Goal: Navigation & Orientation: Find specific page/section

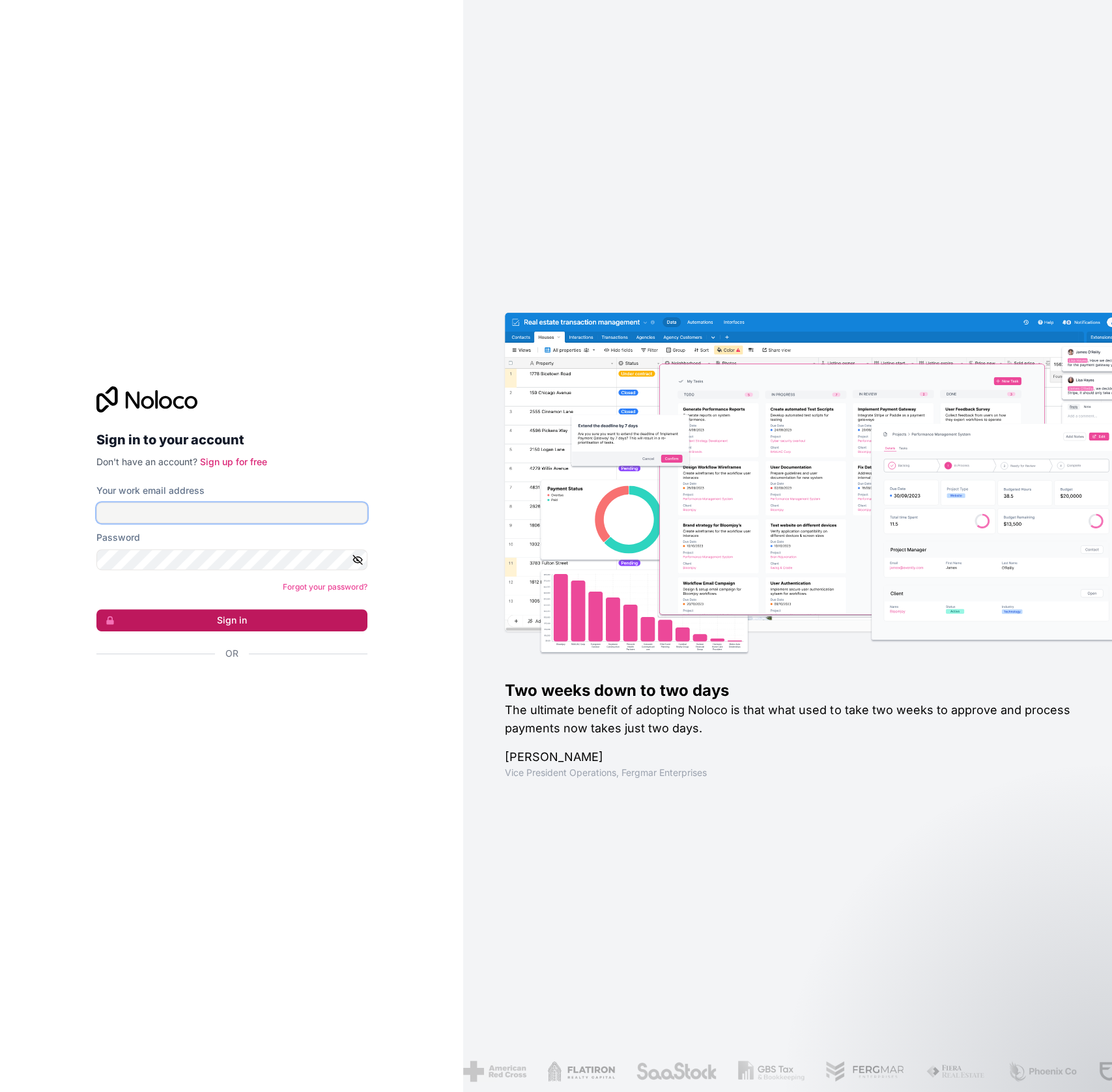
type input "[PERSON_NAME][EMAIL_ADDRESS][DOMAIN_NAME]"
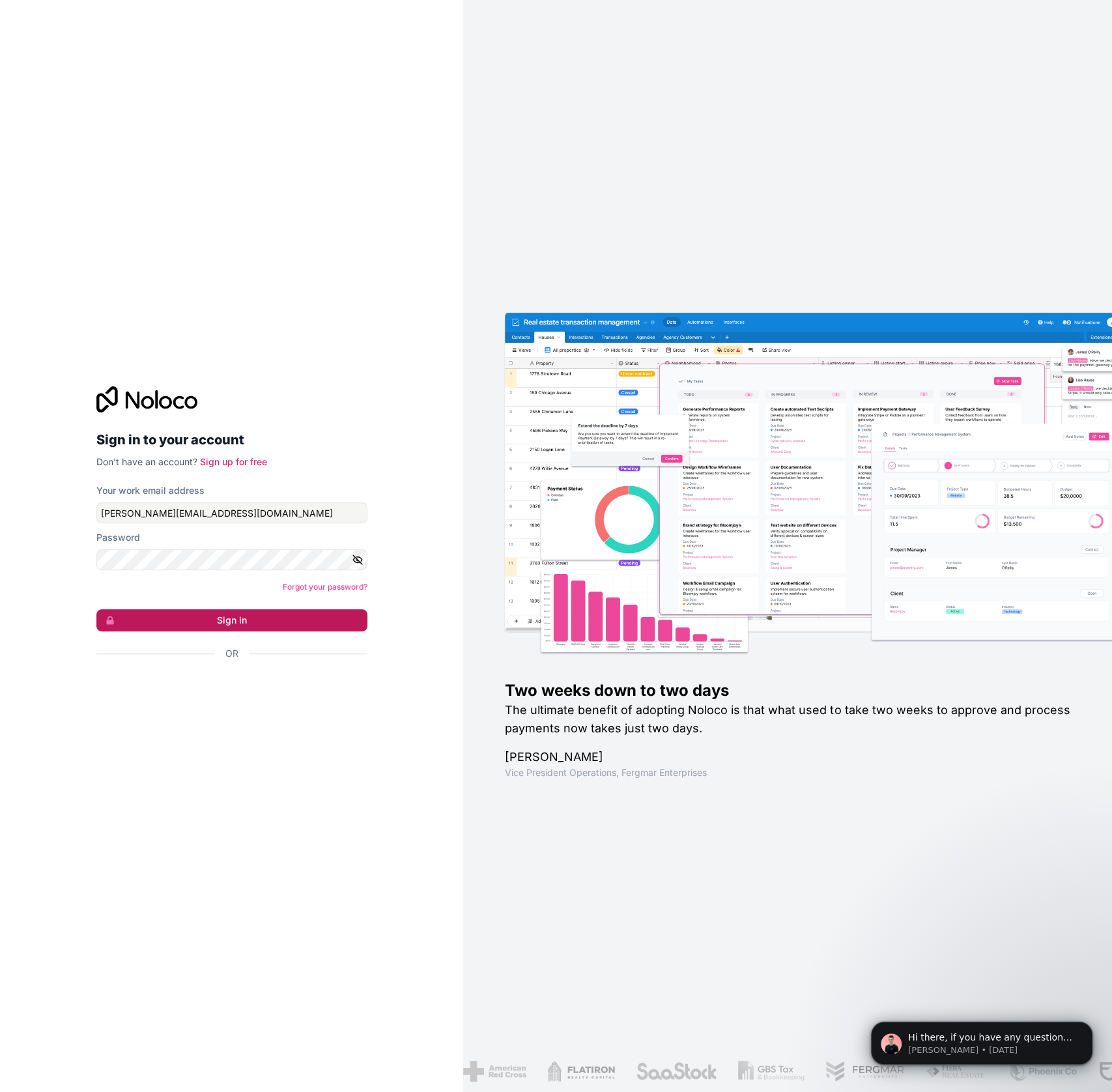
click at [219, 617] on button "Sign in" at bounding box center [231, 620] width 271 height 22
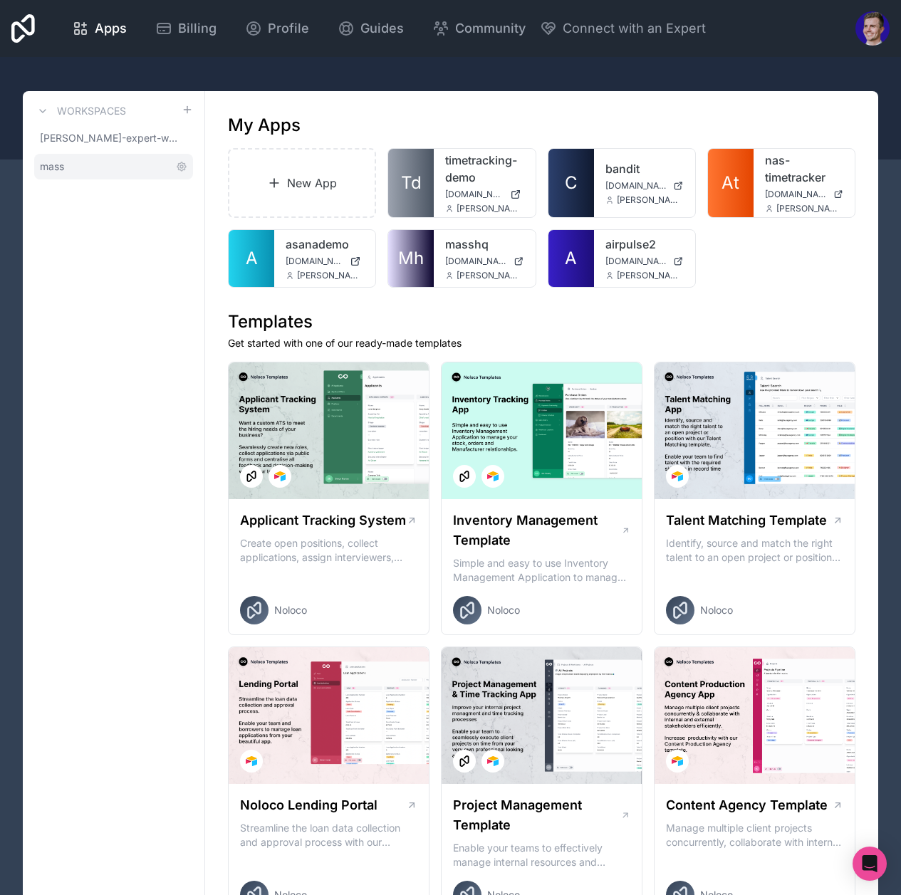
click at [56, 177] on link "mass" at bounding box center [113, 167] width 159 height 26
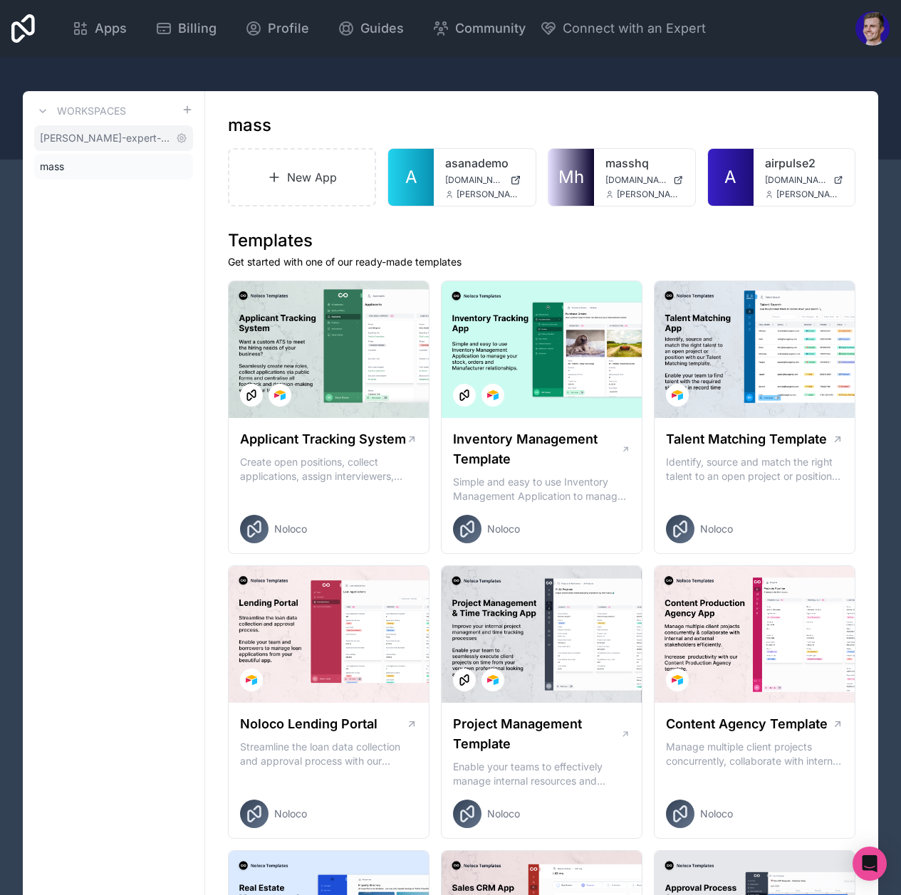
click at [53, 137] on span "[PERSON_NAME]-expert-workspace" at bounding box center [105, 138] width 130 height 14
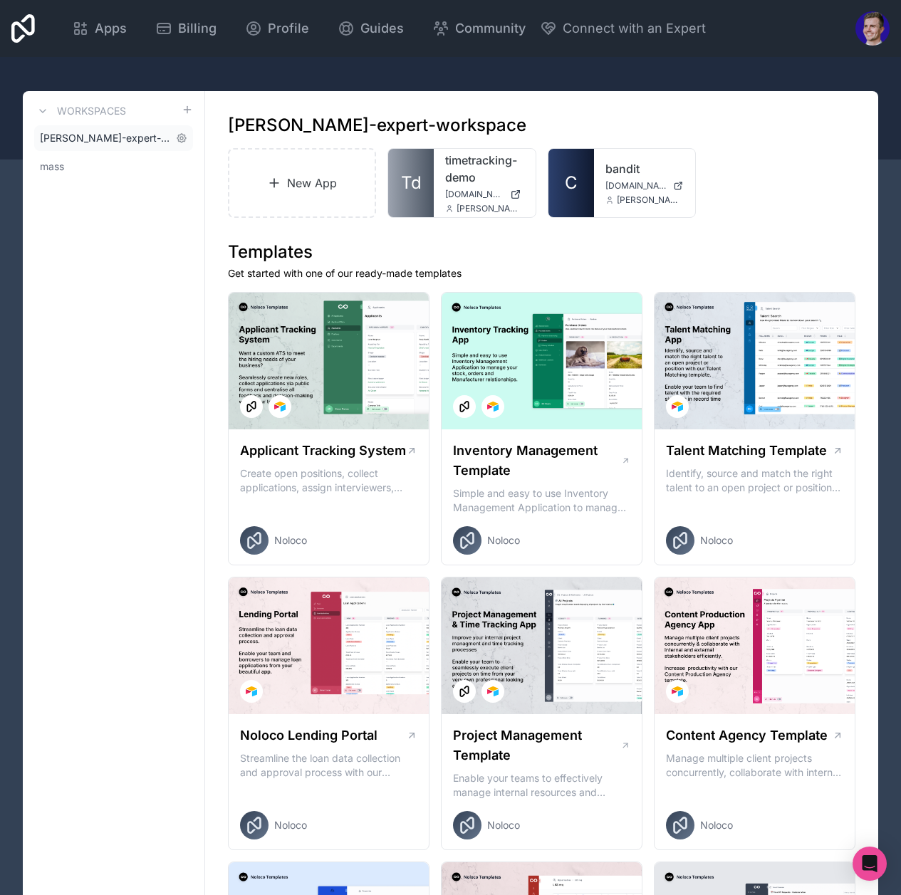
click at [67, 133] on span "[PERSON_NAME]-expert-workspace" at bounding box center [105, 138] width 130 height 14
click at [67, 135] on span "[PERSON_NAME]-expert-workspace" at bounding box center [105, 138] width 130 height 14
drag, startPoint x: 815, startPoint y: 164, endPoint x: 434, endPoint y: 140, distance: 381.1
click at [813, 165] on div "New App Td timetracking-demo [DOMAIN_NAME] [PERSON_NAME][EMAIL_ADDRESS][DOMAIN_…" at bounding box center [542, 183] width 628 height 70
click at [182, 43] on link "Billing" at bounding box center [186, 28] width 84 height 31
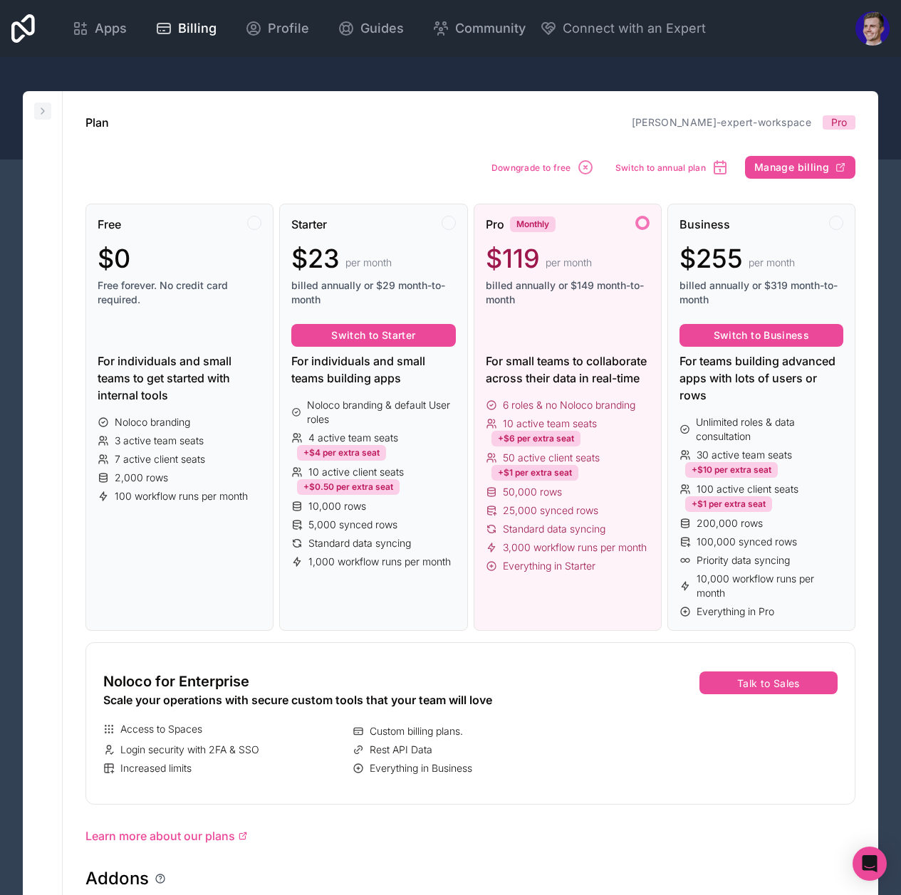
click at [40, 113] on icon at bounding box center [42, 110] width 11 height 11
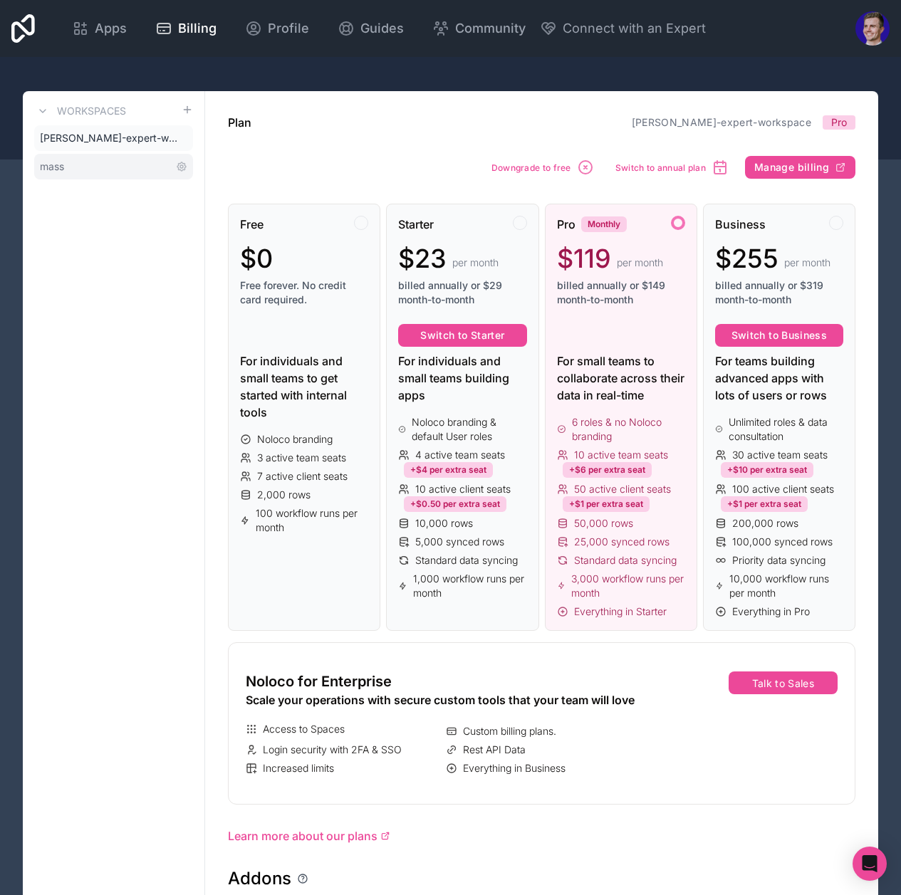
click at [67, 162] on link "mass" at bounding box center [113, 167] width 159 height 26
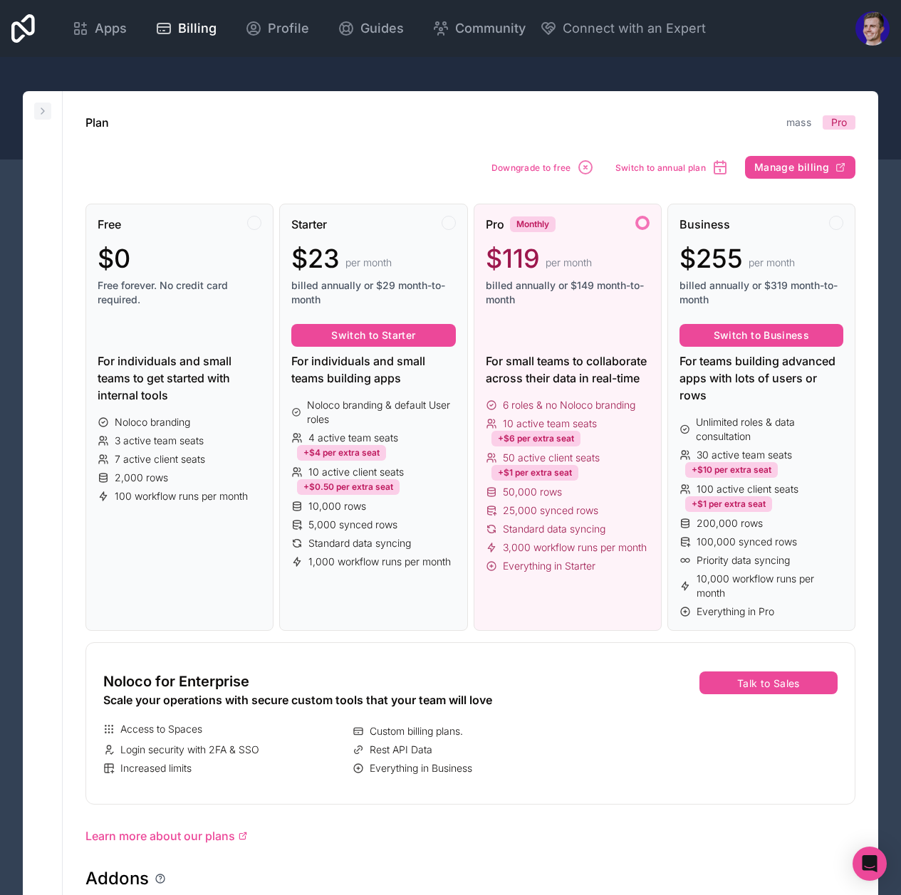
drag, startPoint x: 41, startPoint y: 108, endPoint x: 71, endPoint y: 150, distance: 51.6
click at [41, 108] on icon at bounding box center [42, 111] width 3 height 6
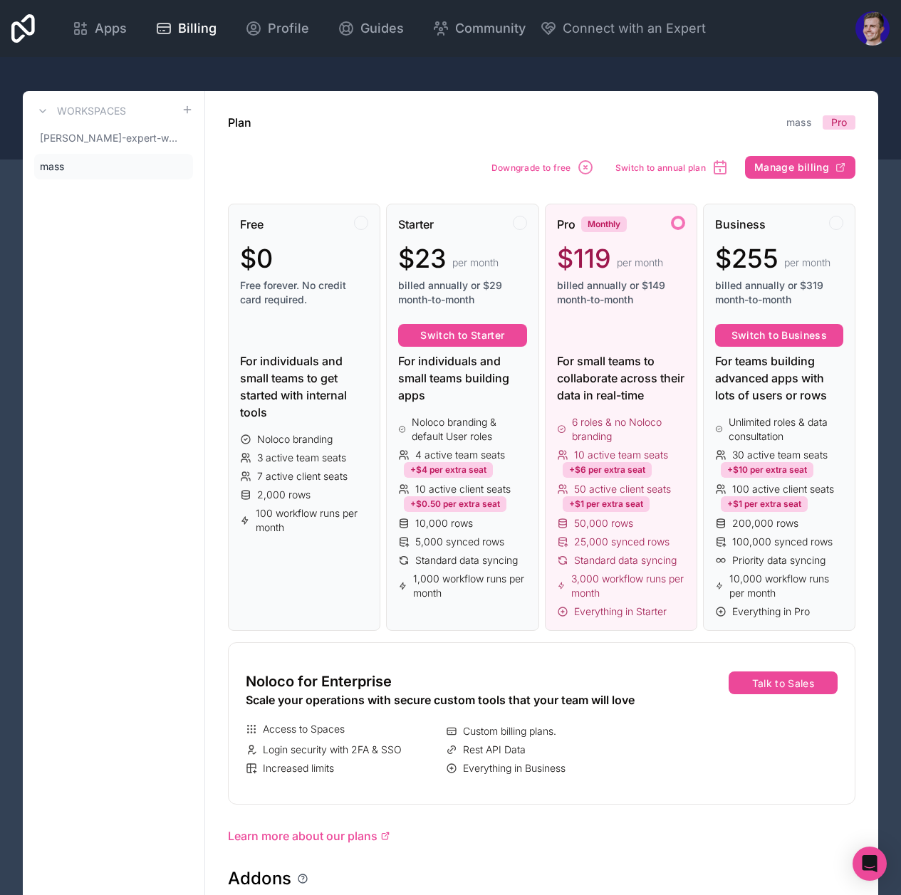
click at [76, 147] on link "[PERSON_NAME]-expert-workspace" at bounding box center [113, 138] width 159 height 26
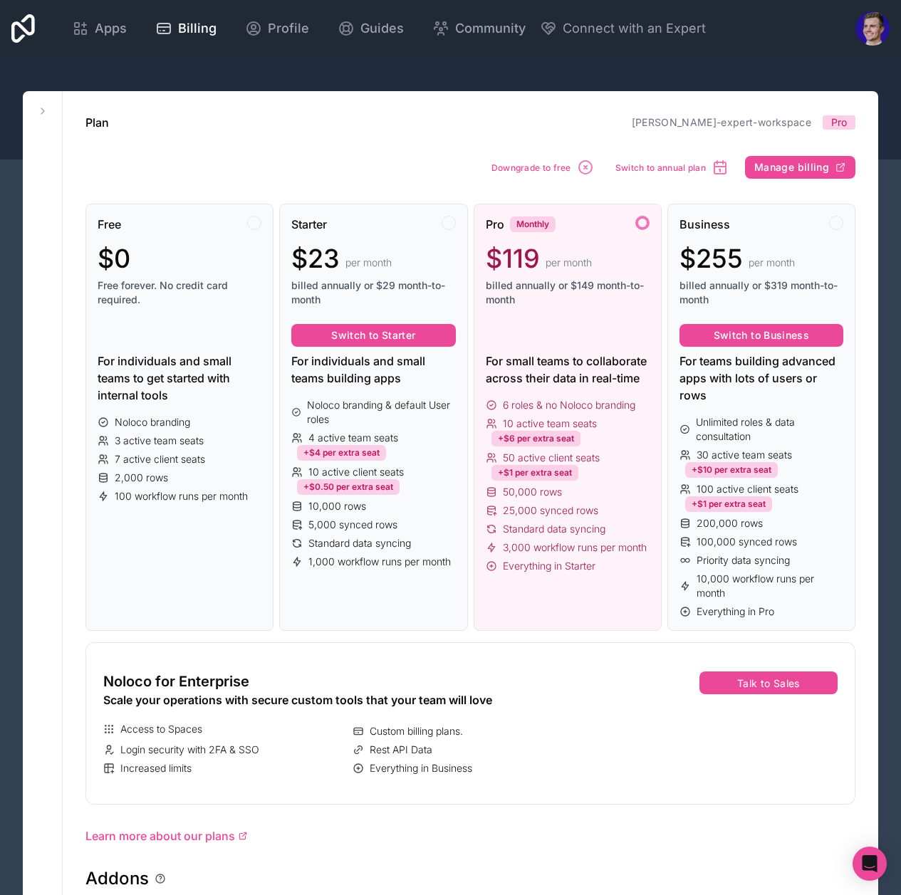
click at [42, 118] on button at bounding box center [42, 111] width 17 height 17
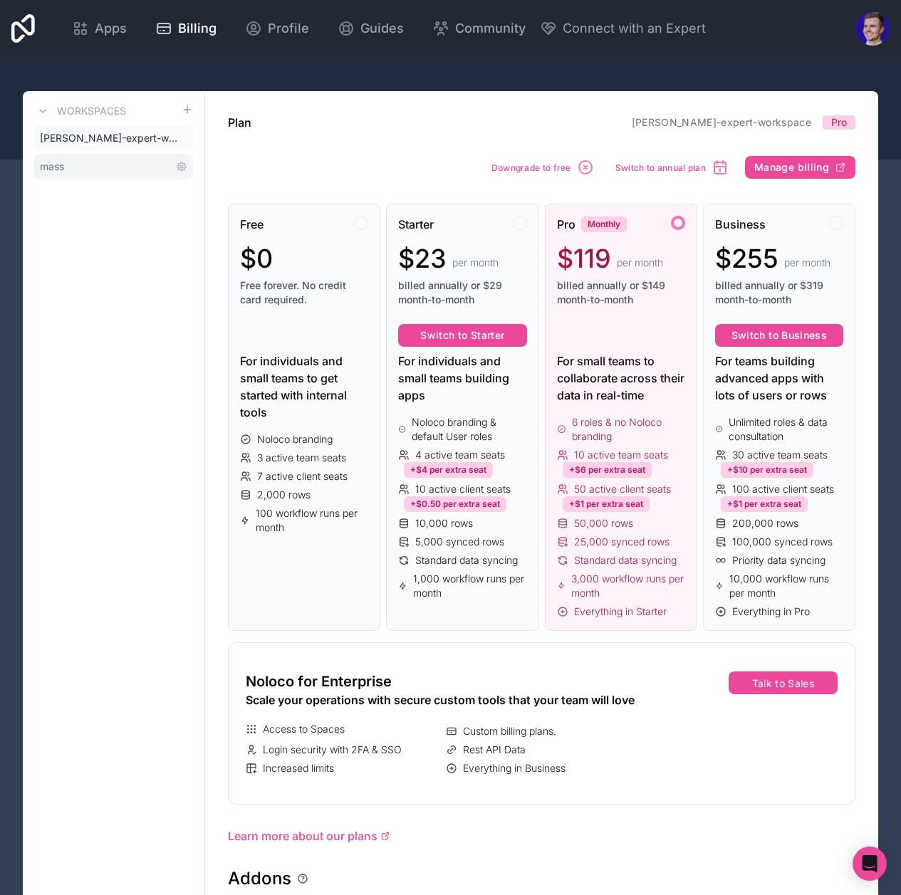
click at [68, 166] on link "mass" at bounding box center [113, 167] width 159 height 26
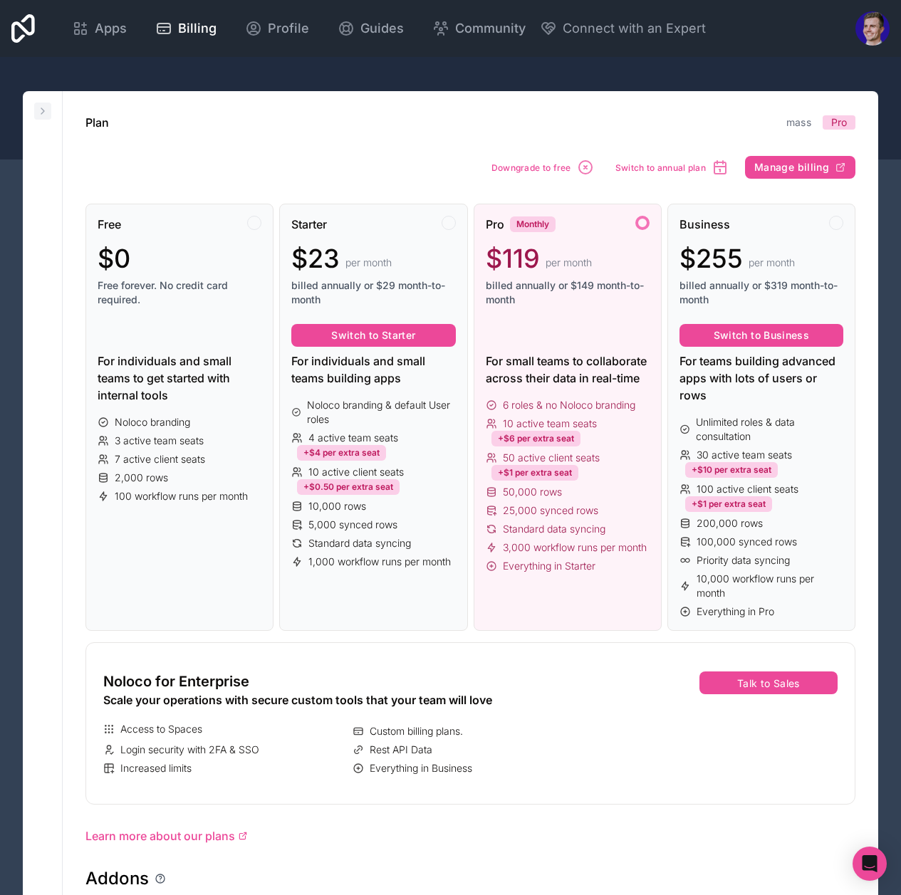
click at [43, 106] on icon at bounding box center [42, 110] width 11 height 11
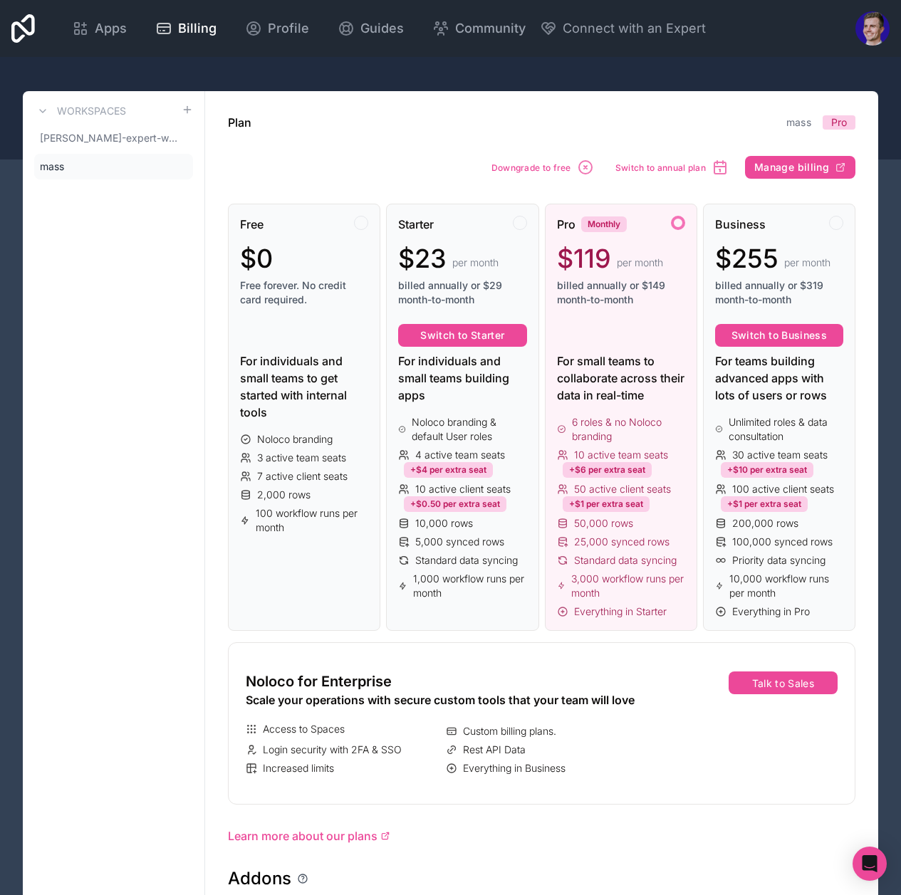
click at [45, 28] on div "Apps Billing Profile Guides Community Connect with an Expert Billing Profile Gu…" at bounding box center [450, 28] width 901 height 57
click at [33, 30] on icon at bounding box center [23, 28] width 24 height 28
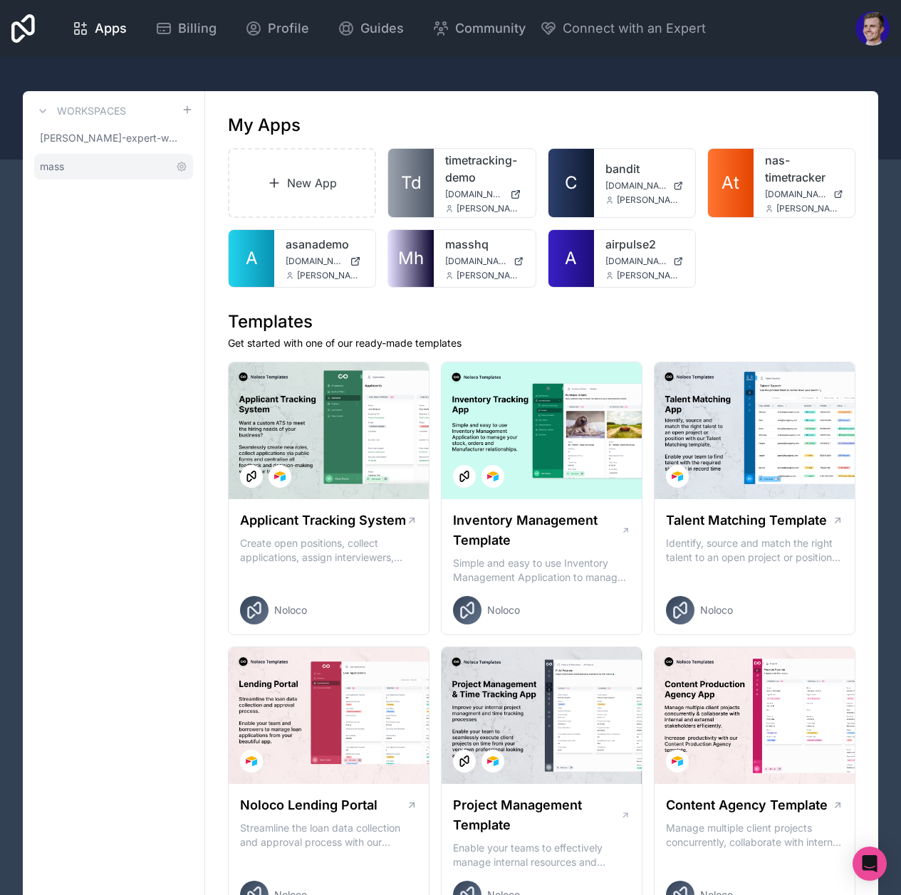
click at [56, 162] on span "mass" at bounding box center [52, 167] width 24 height 14
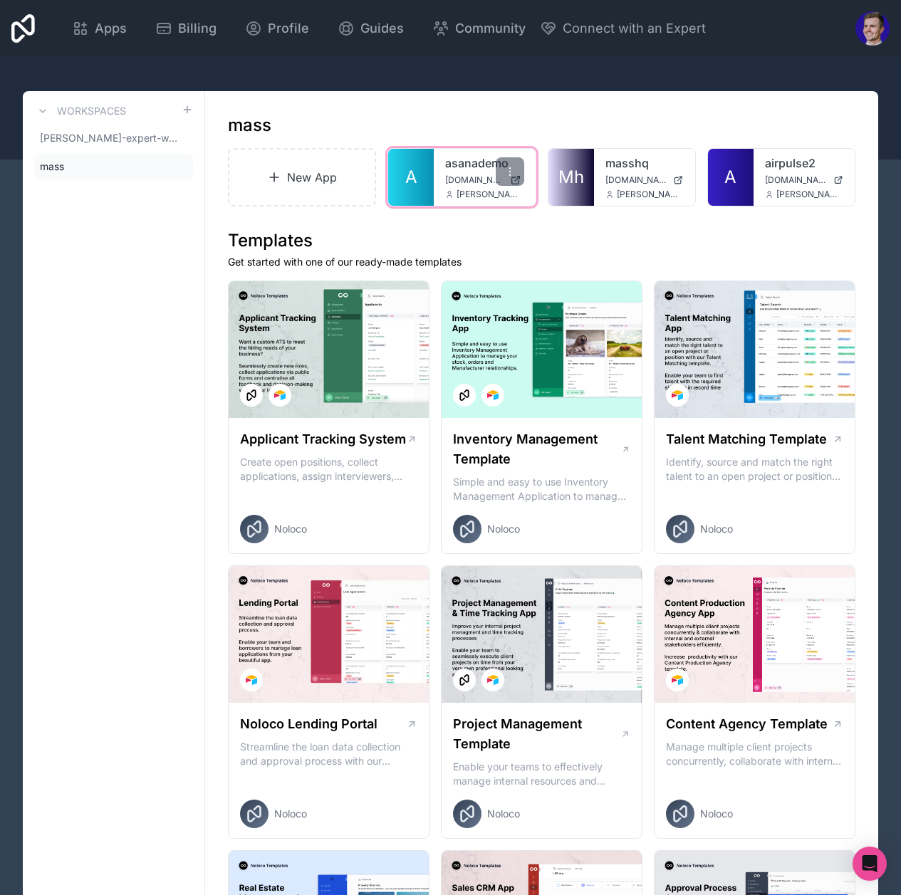
click at [494, 170] on link "asanademo" at bounding box center [484, 163] width 78 height 17
